Goal: Task Accomplishment & Management: Use online tool/utility

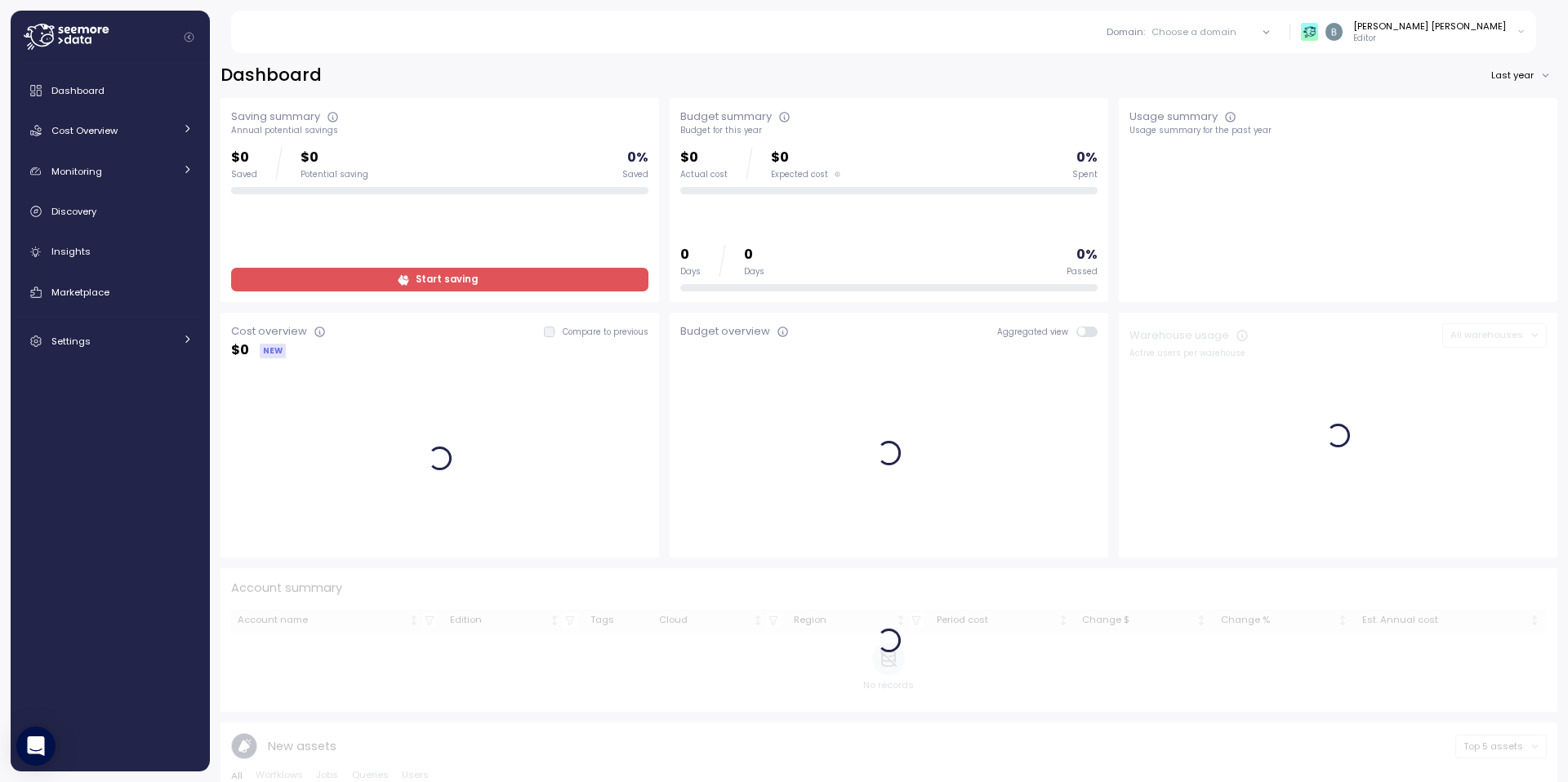
click at [1034, 67] on div "Dashboard Last year" at bounding box center [889, 75] width 1337 height 23
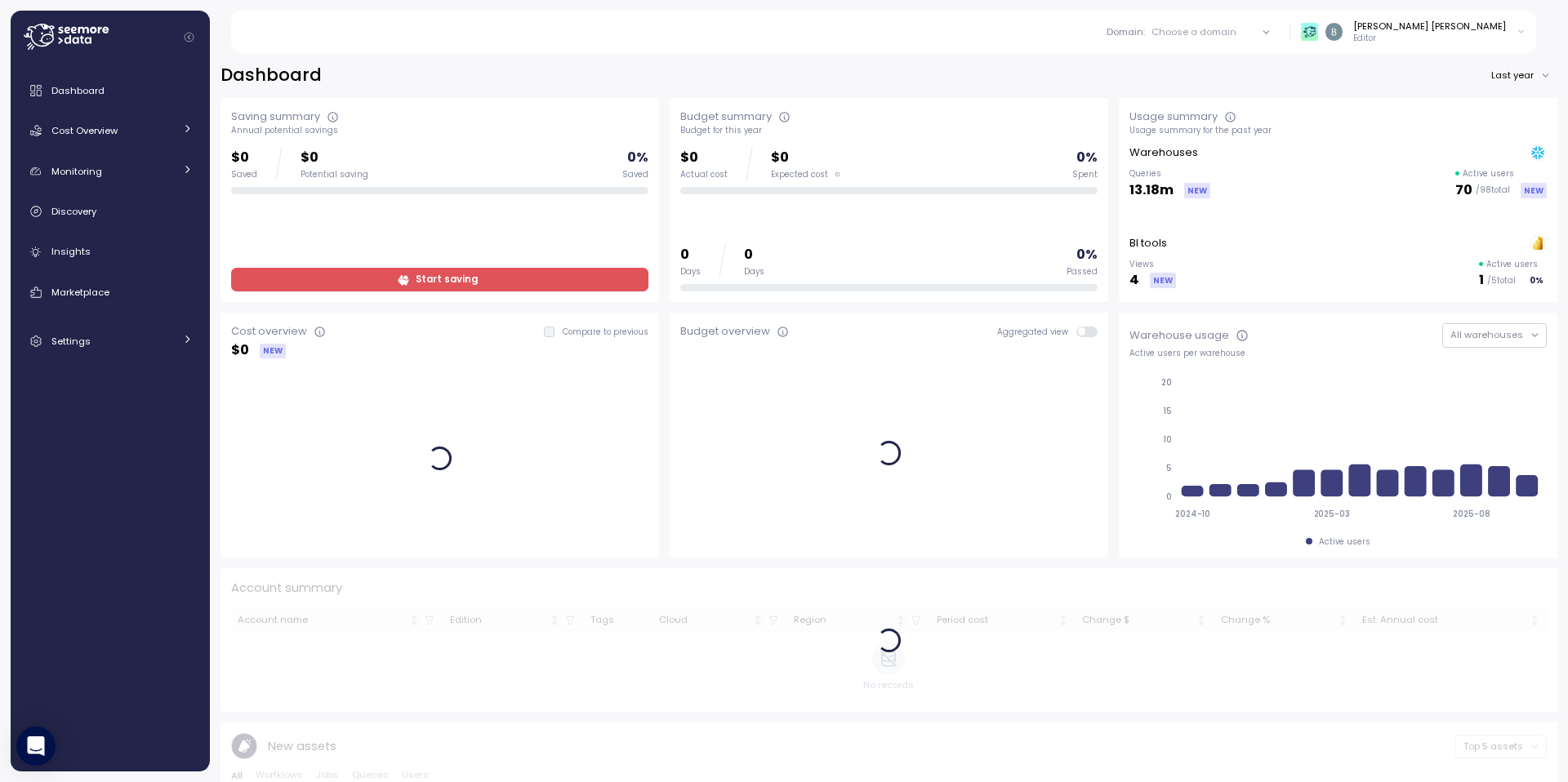
click at [127, 273] on div "Dashboard Cost Overview Compute Workloads Storage Cloud Services Clustering col…" at bounding box center [110, 215] width 186 height 283
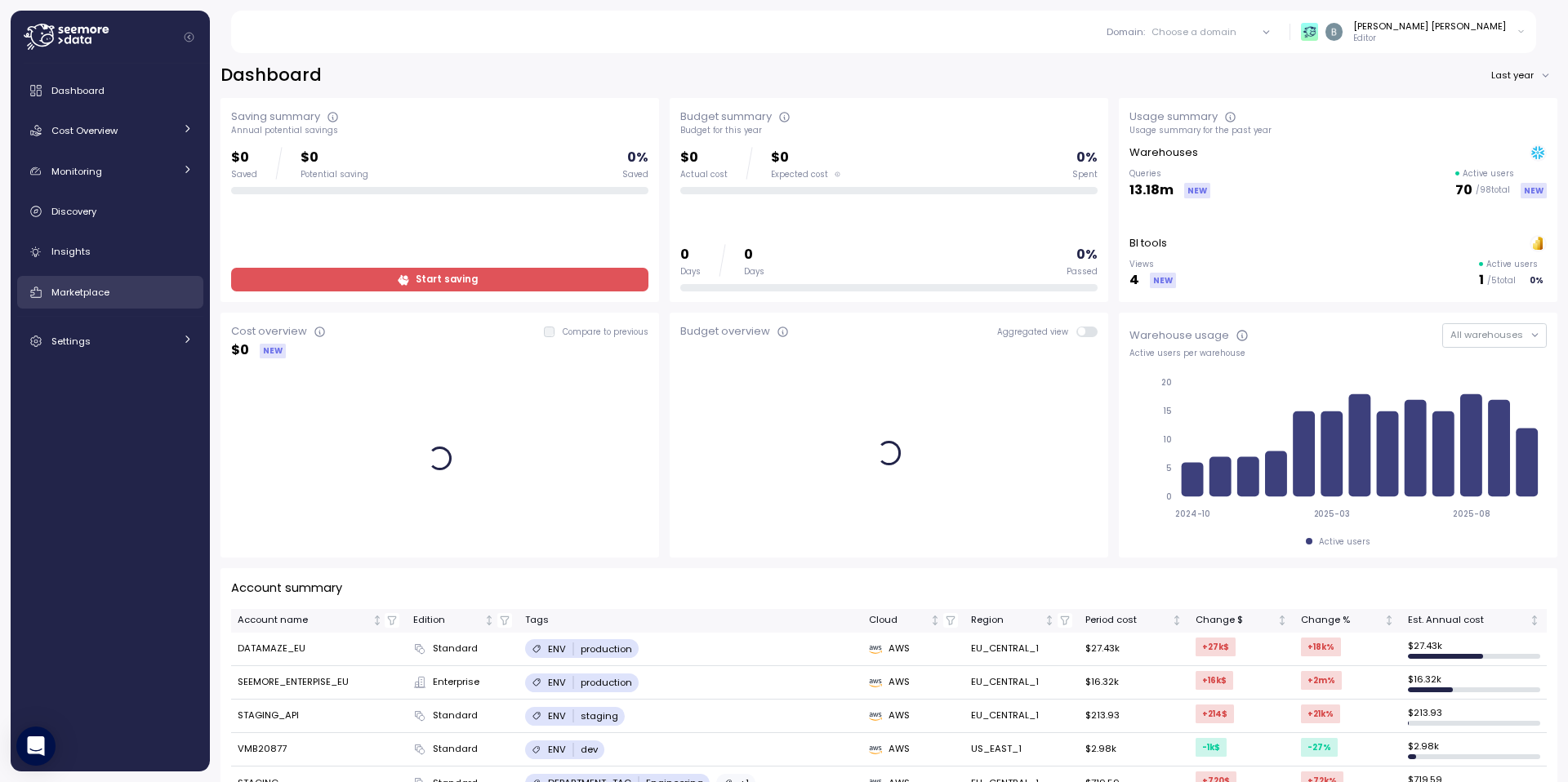
click at [116, 288] on div "Marketplace" at bounding box center [122, 292] width 142 height 17
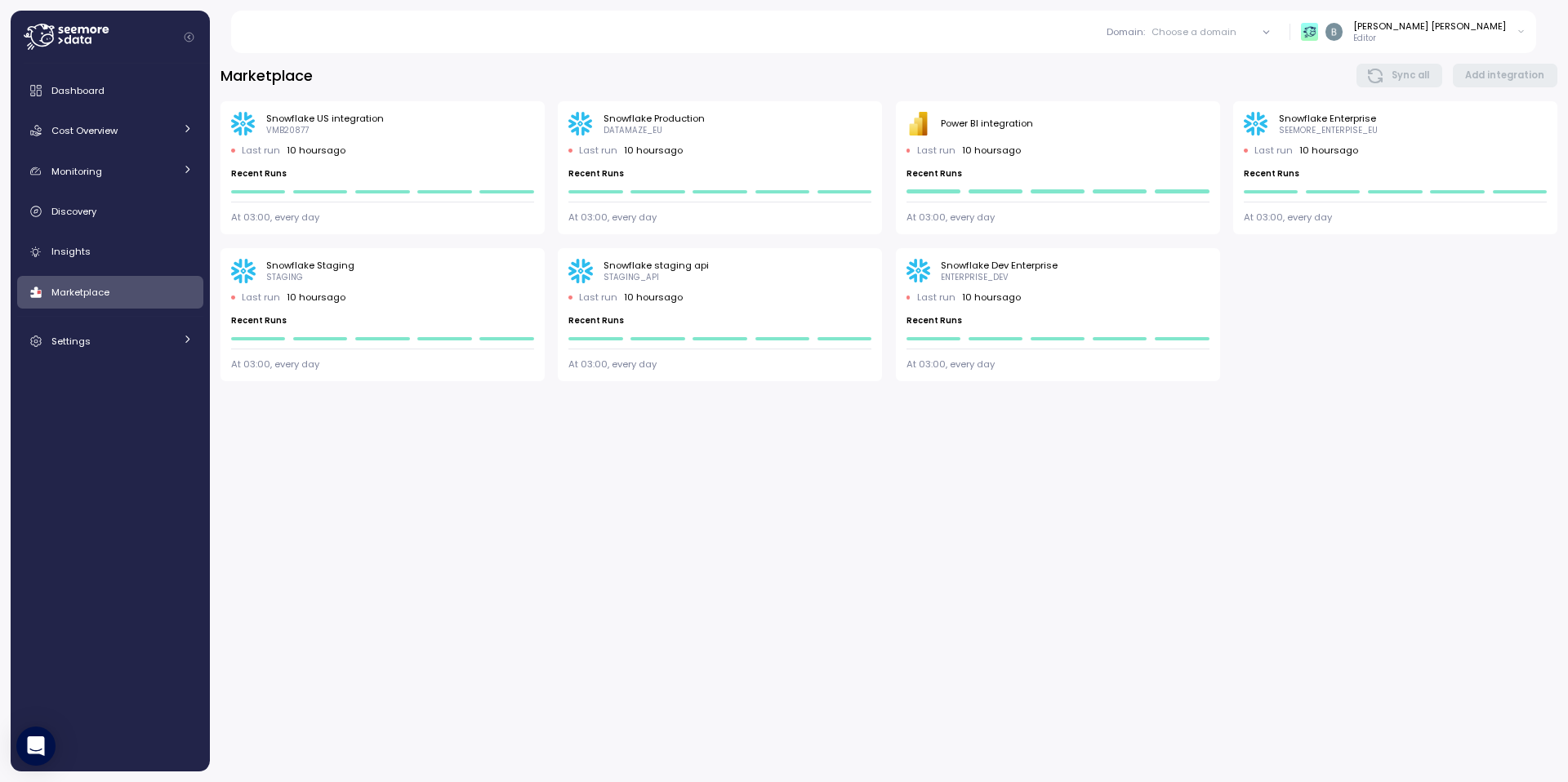
click at [1465, 34] on p "Editor" at bounding box center [1430, 38] width 153 height 11
click at [1310, 59] on div "Marketplace Sync all Add integration Snowflake US integration VMB20877 Last run…" at bounding box center [888, 412] width 1358 height 739
click at [1226, 70] on div "Marketplace Sync all Add integration" at bounding box center [889, 75] width 1337 height 23
click at [1013, 115] on div "PBI Logo Created with Sketch. Power BI integration" at bounding box center [1058, 124] width 303 height 24
